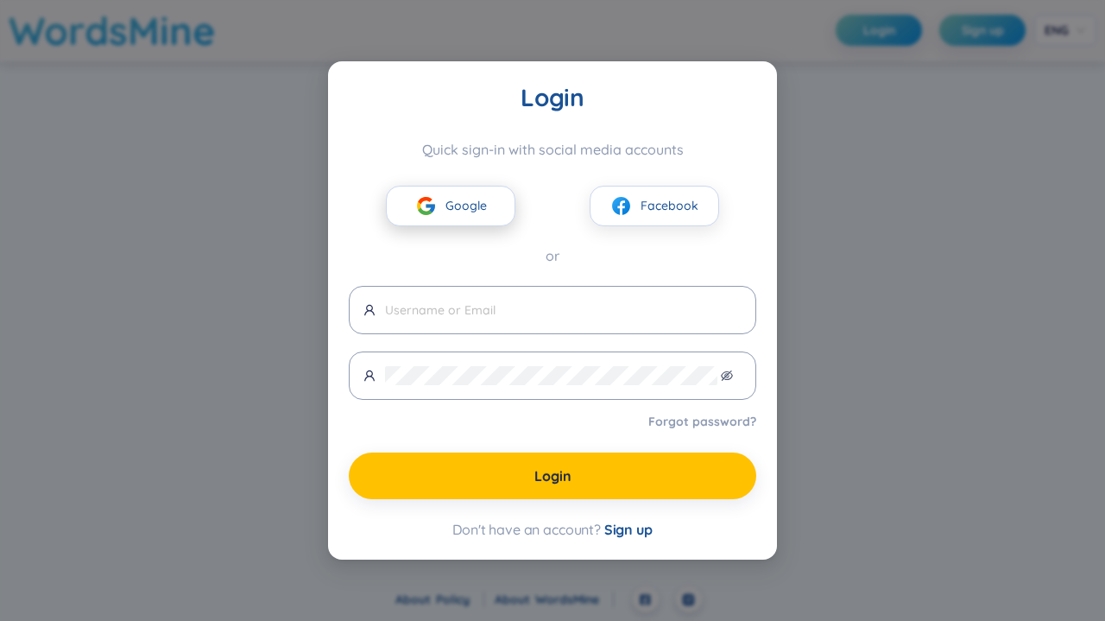
click at [446, 216] on button "Google" at bounding box center [451, 206] width 130 height 41
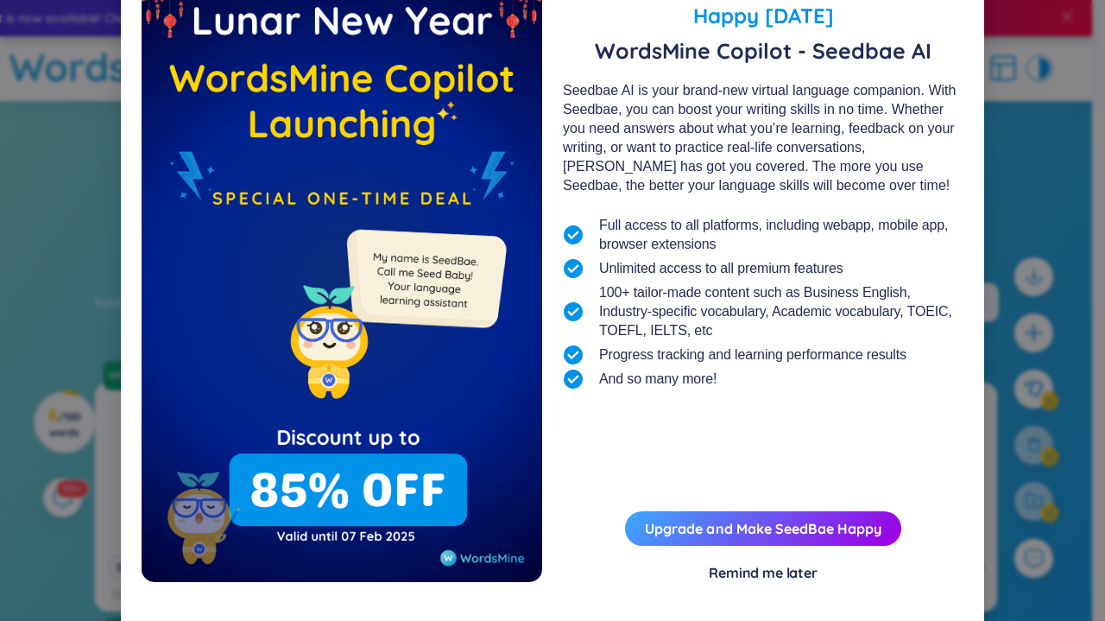
scroll to position [72, 0]
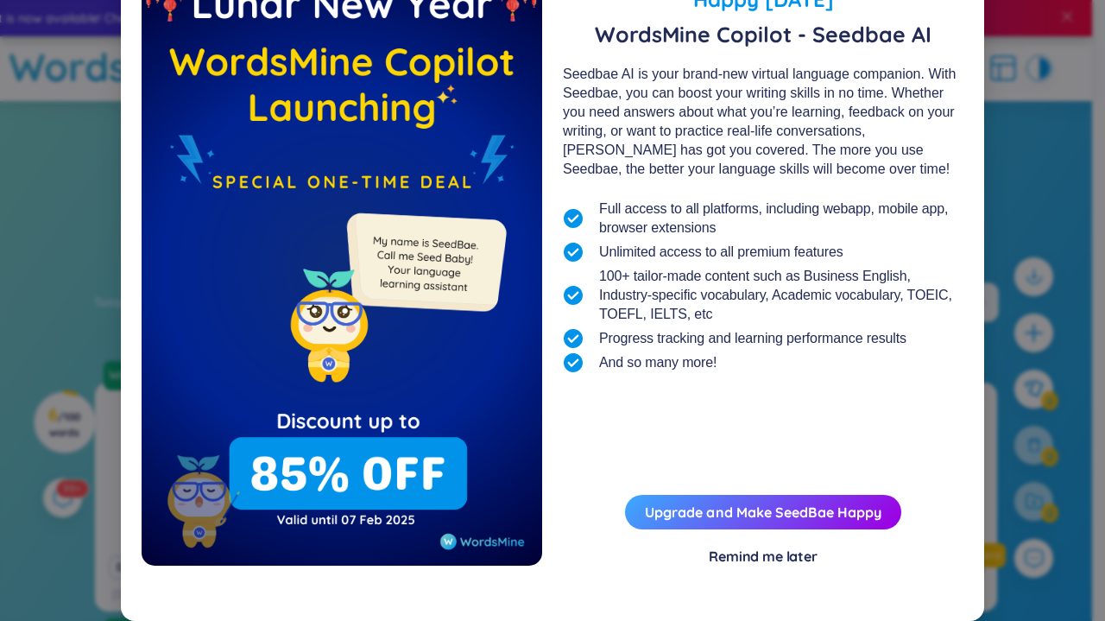
click at [741, 554] on div "Remind me later" at bounding box center [763, 556] width 109 height 19
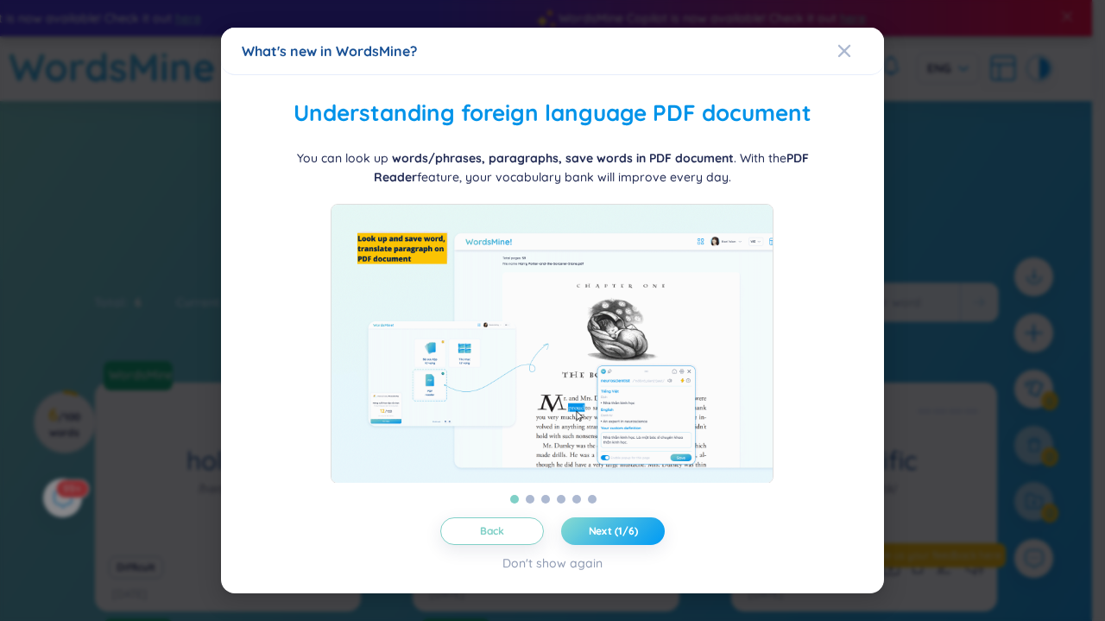
click at [636, 536] on span "Next (1/6)" at bounding box center [613, 531] width 49 height 14
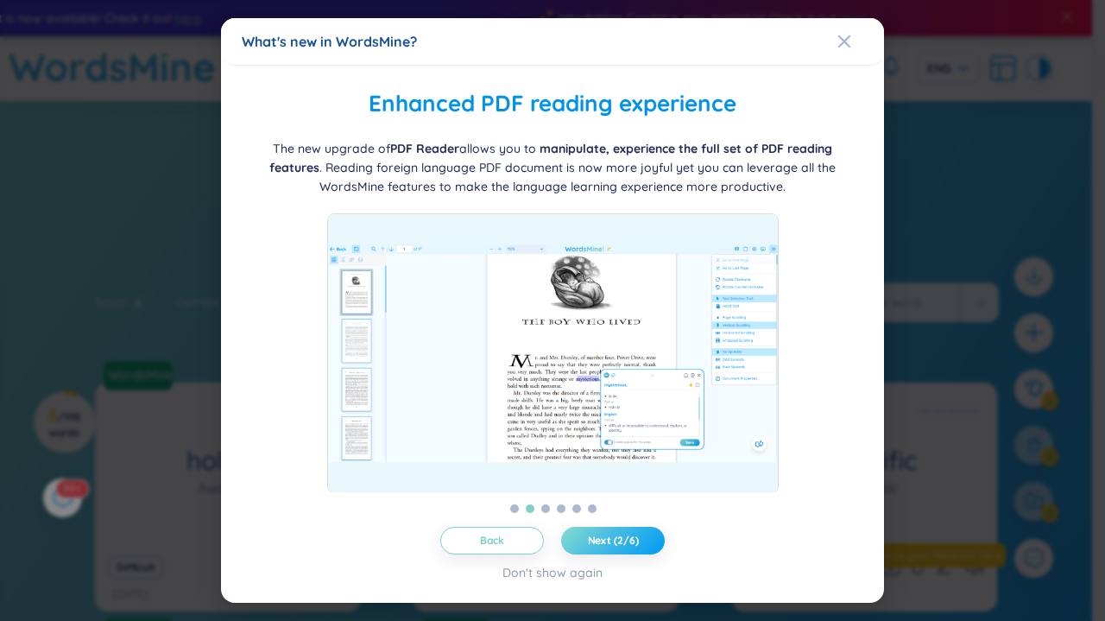
click at [637, 536] on span "Next (2/6)" at bounding box center [613, 541] width 51 height 14
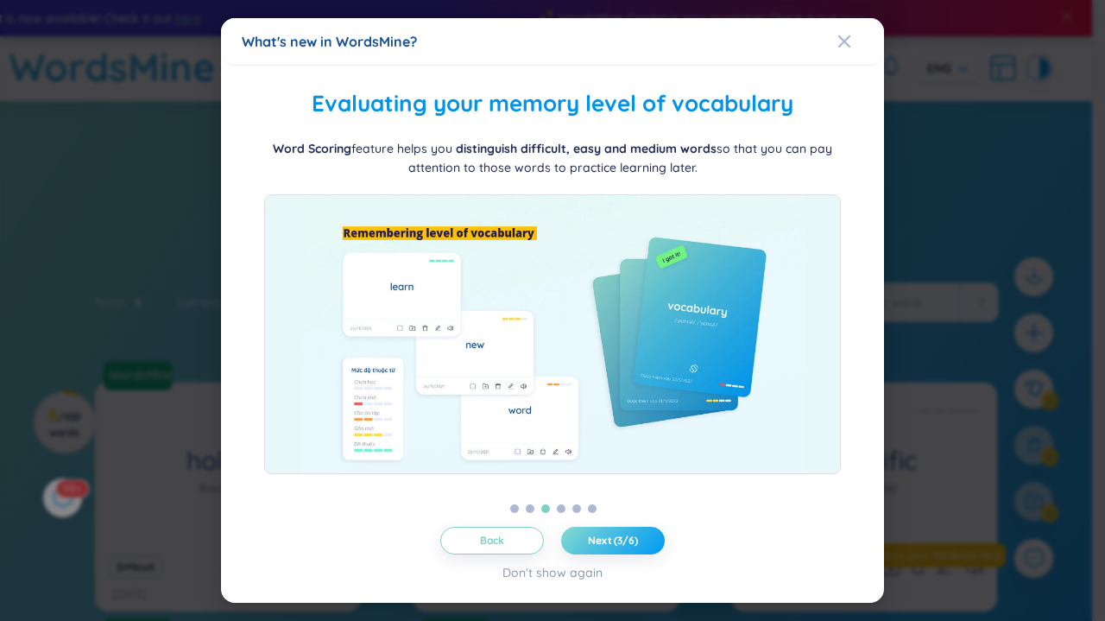
click at [637, 536] on span "Next (3/6)" at bounding box center [613, 541] width 50 height 14
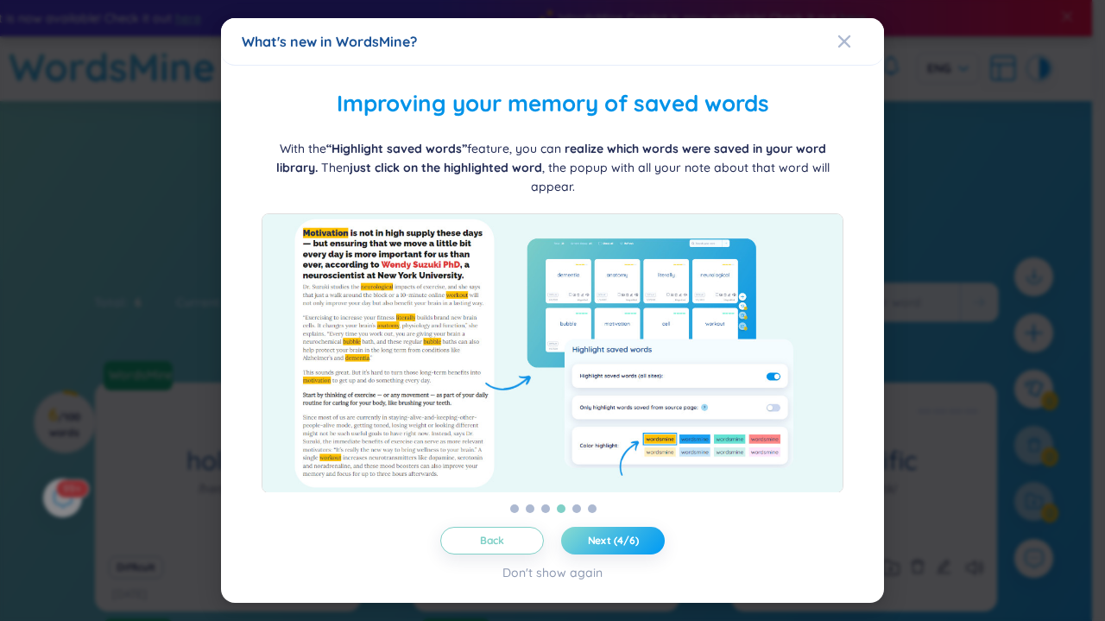
click at [637, 536] on span "Next (4/6)" at bounding box center [613, 541] width 51 height 14
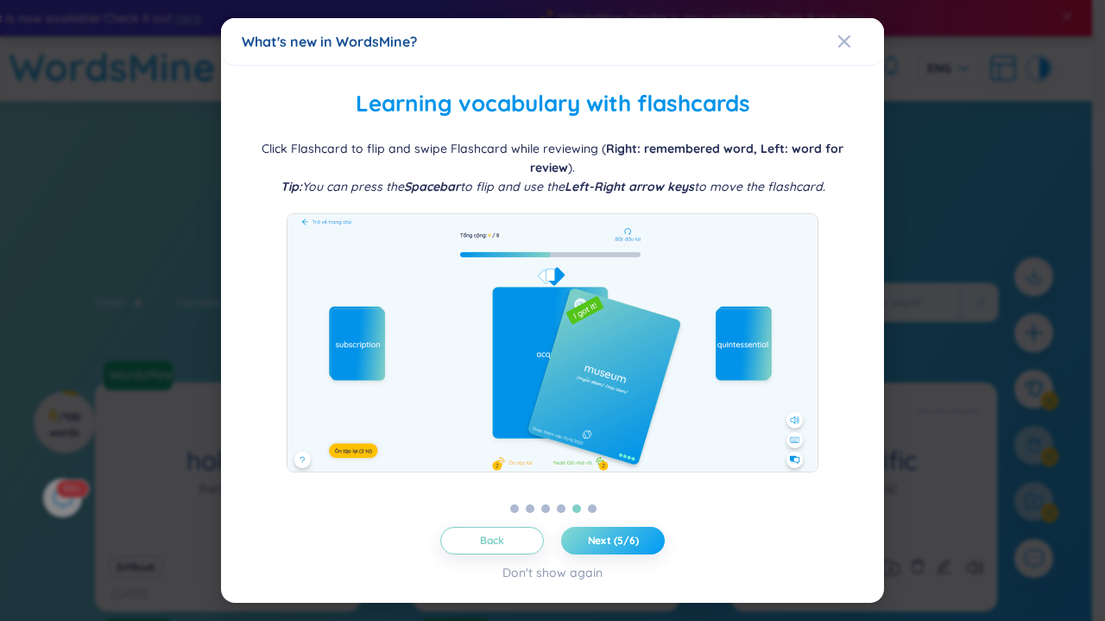
click at [637, 536] on span "Next (5/6)" at bounding box center [613, 541] width 51 height 14
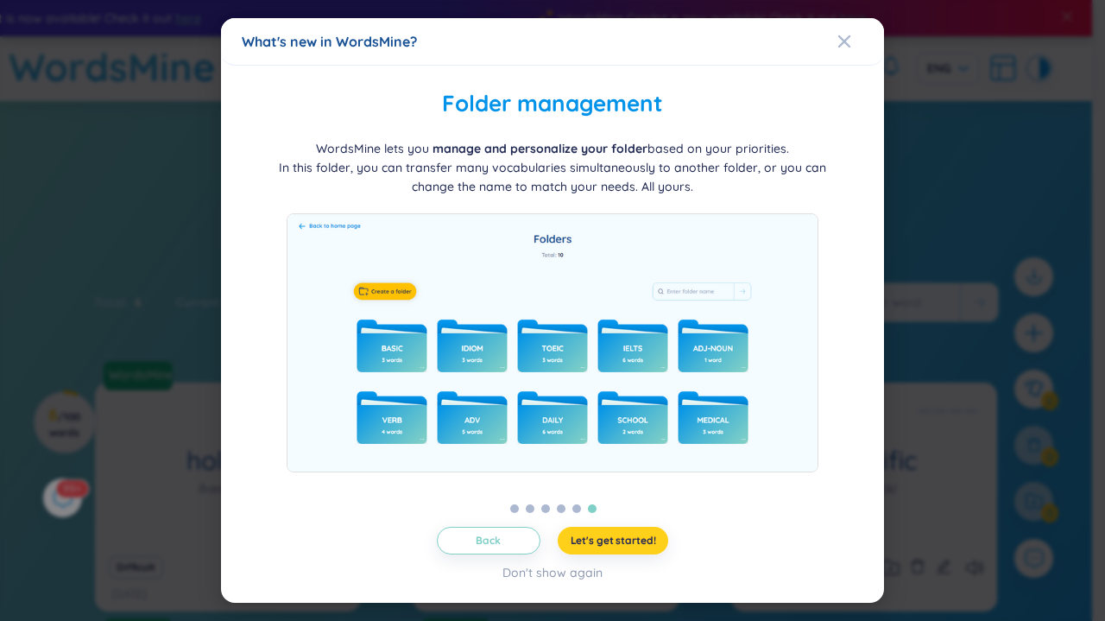
click at [644, 542] on span "Let's get started!" at bounding box center [614, 541] width 86 height 14
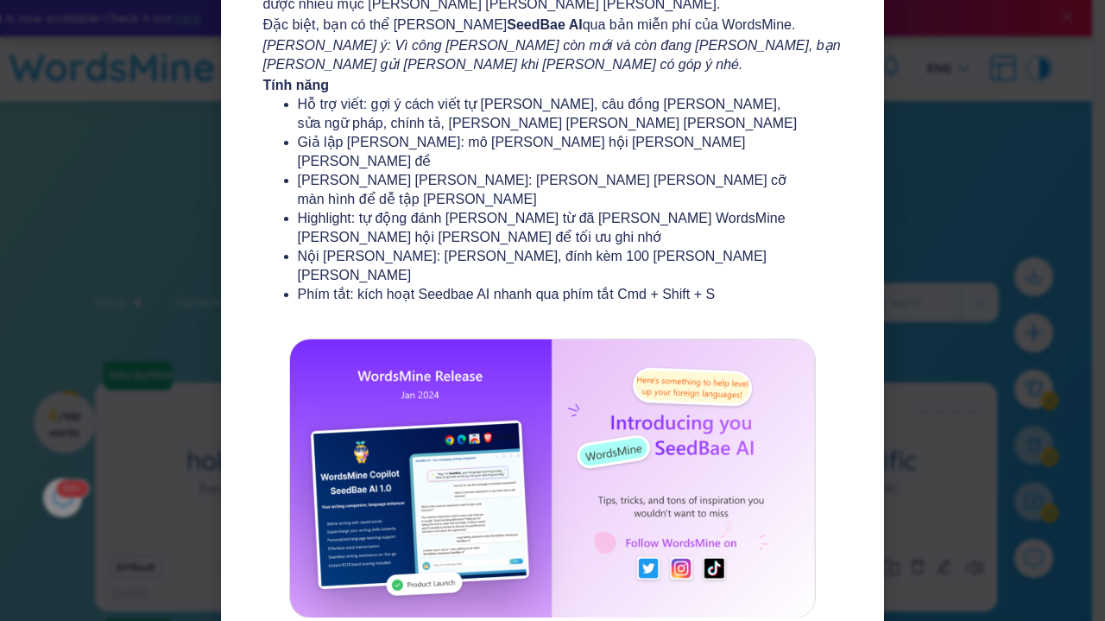
scroll to position [271, 0]
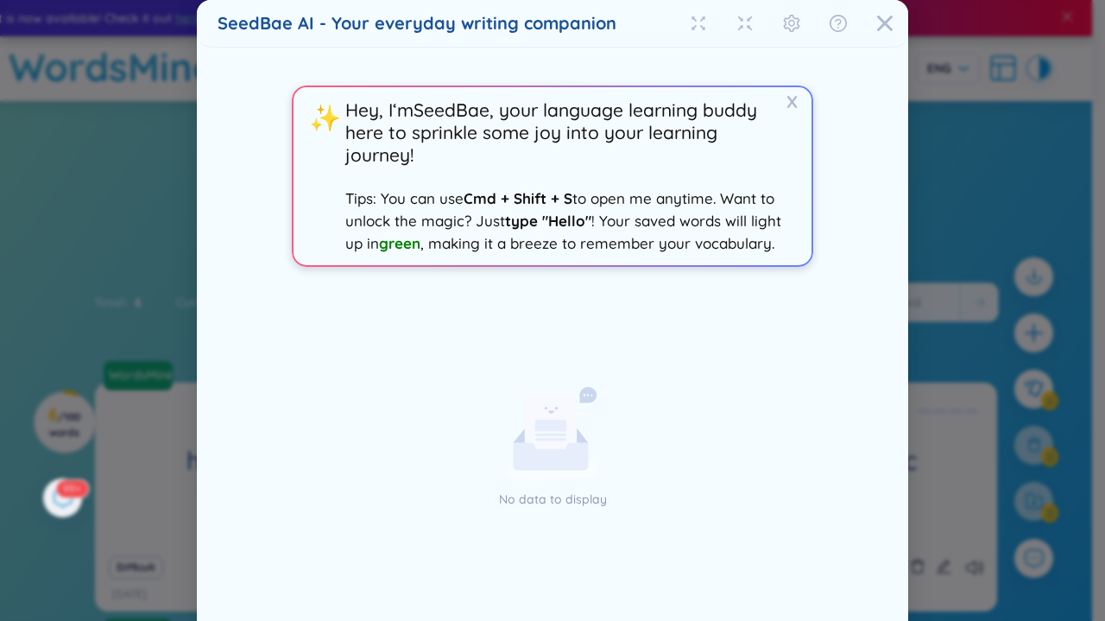
scroll to position [92, 0]
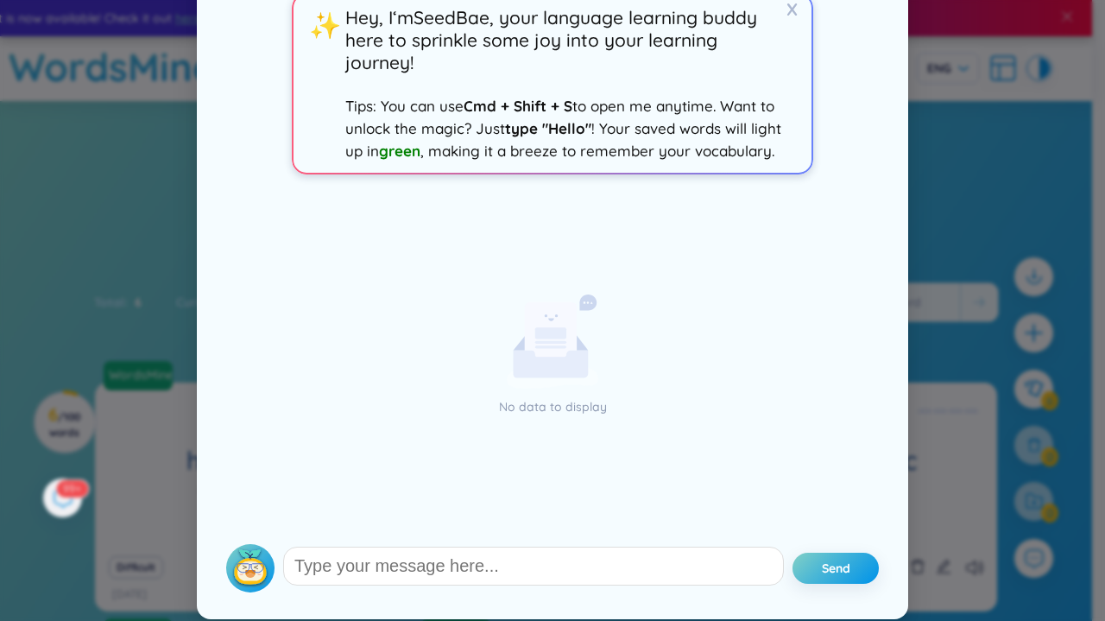
click at [546, 329] on rect at bounding box center [550, 332] width 31 height 11
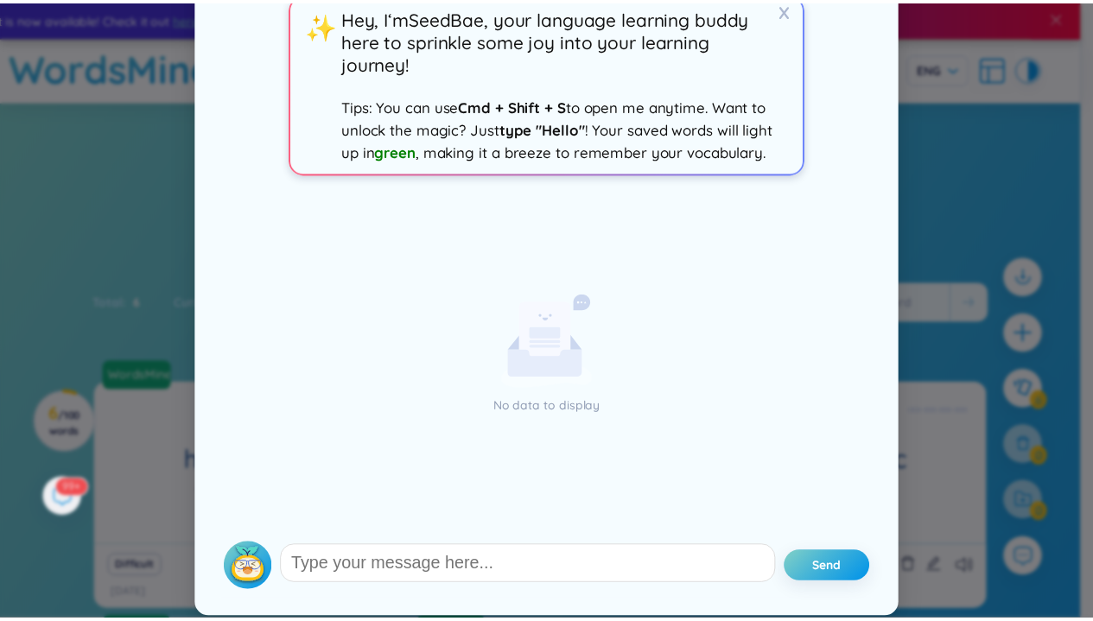
scroll to position [0, 0]
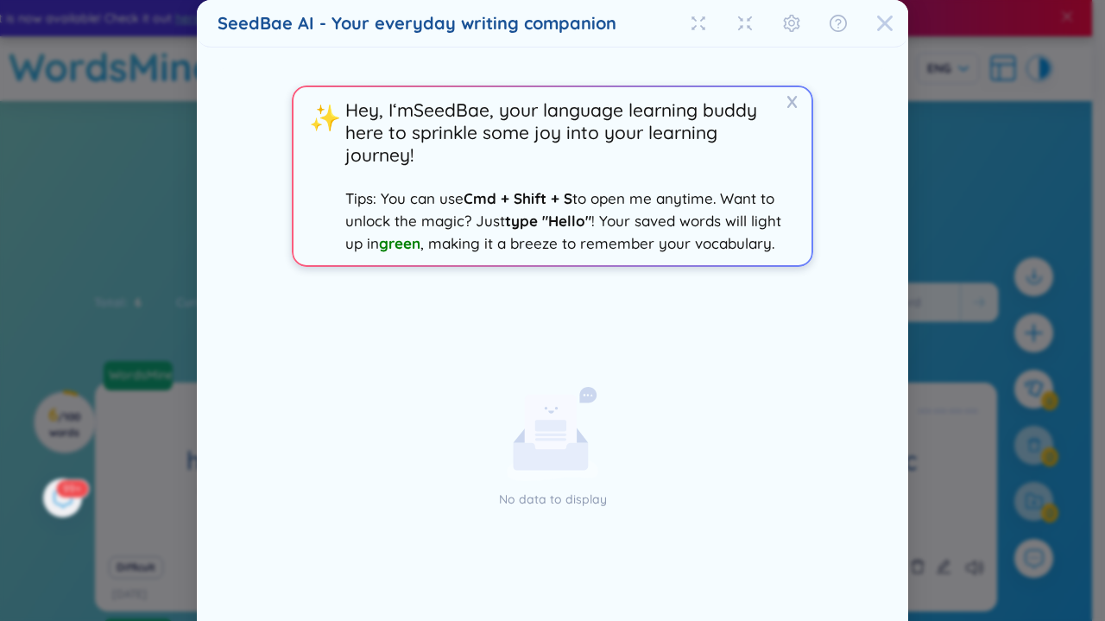
click at [877, 21] on icon "Close" at bounding box center [885, 24] width 16 height 16
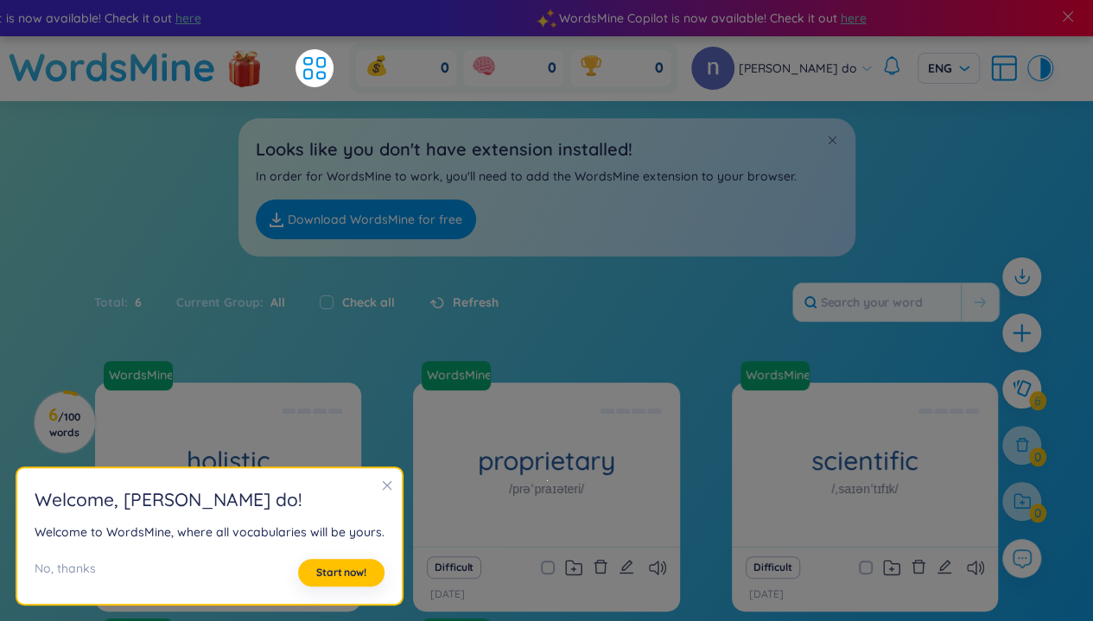
click at [383, 485] on icon "close" at bounding box center [388, 486] width 10 height 10
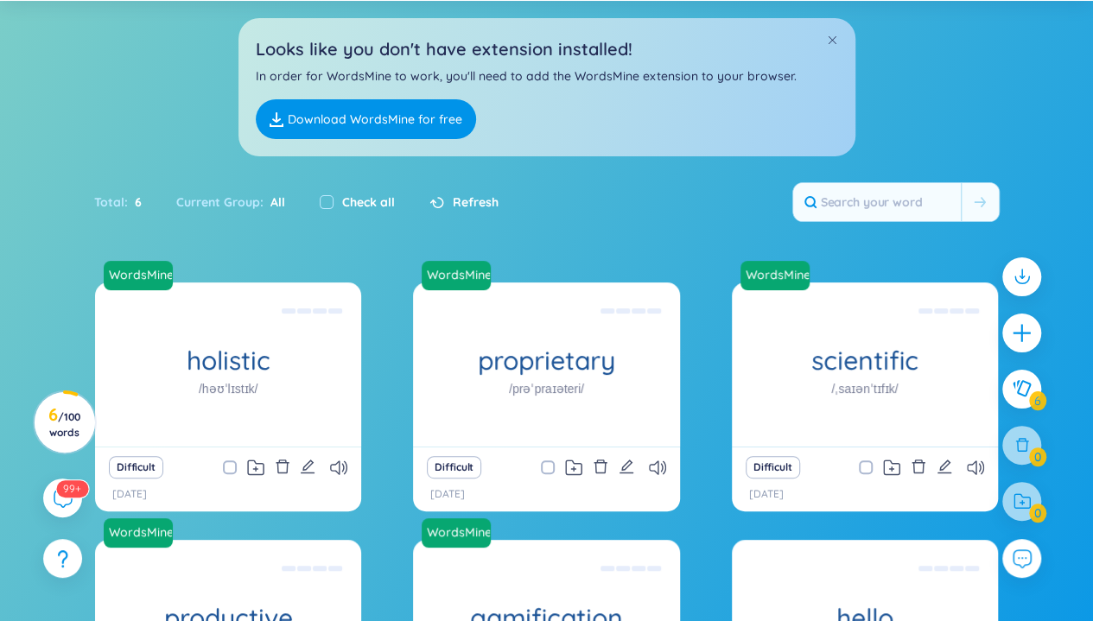
scroll to position [338, 0]
